Goal: Information Seeking & Learning: Learn about a topic

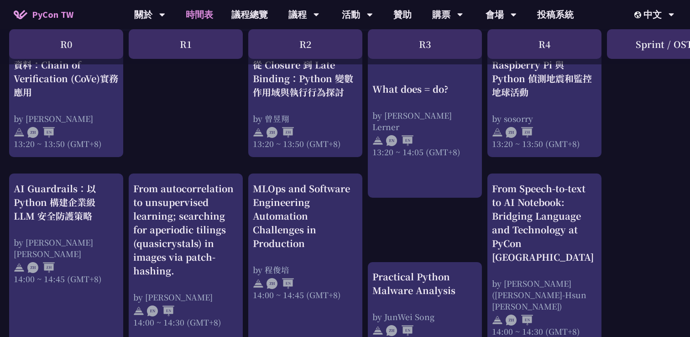
scroll to position [831, 0]
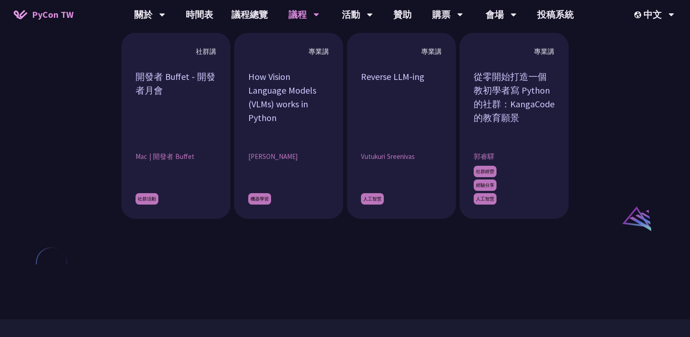
scroll to position [897, 0]
